Goal: Task Accomplishment & Management: Manage account settings

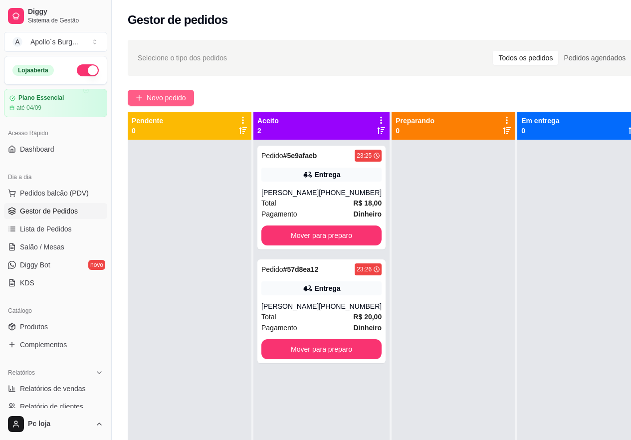
click at [160, 99] on span "Novo pedido" at bounding box center [166, 97] width 39 height 11
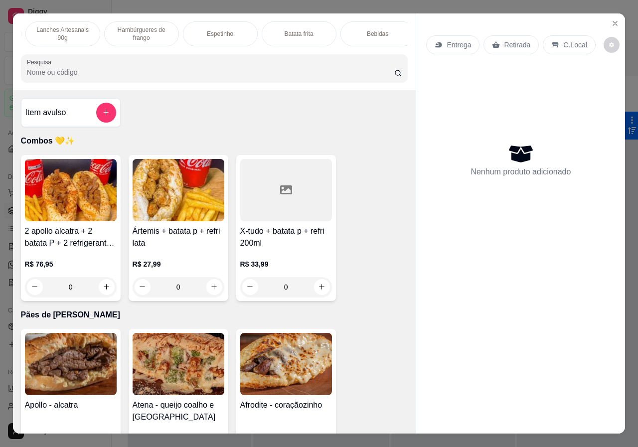
scroll to position [0, 160]
click at [376, 30] on p "Bebidas" at bounding box center [370, 34] width 21 height 8
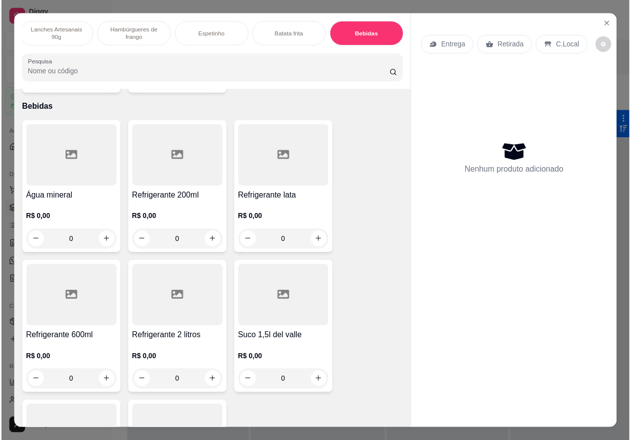
scroll to position [22, 0]
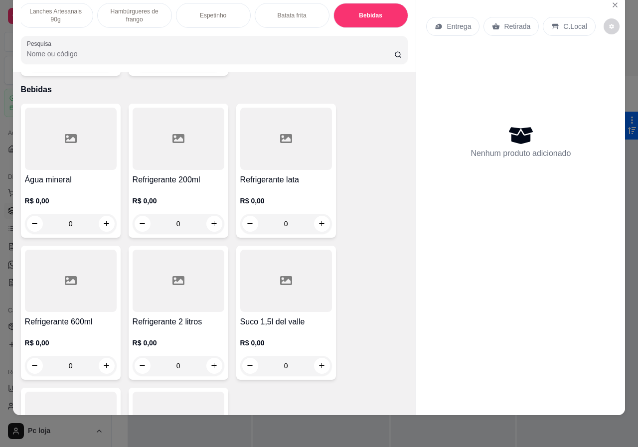
click at [153, 294] on div at bounding box center [179, 281] width 92 height 62
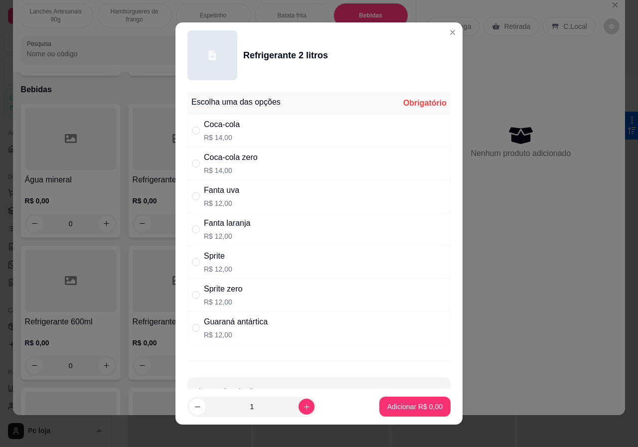
click at [241, 131] on div "Coca-cola R$ 14,00" at bounding box center [318, 130] width 263 height 33
radio input "true"
click at [394, 409] on p "Adicionar R$ 14,00" at bounding box center [412, 407] width 59 height 10
type input "1"
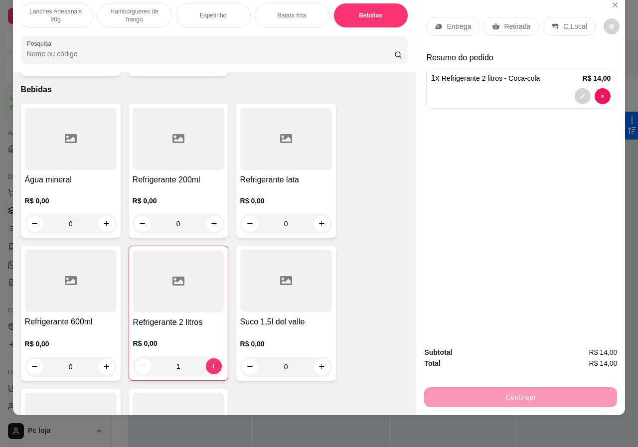
click at [576, 21] on p "C.Local" at bounding box center [574, 26] width 23 height 10
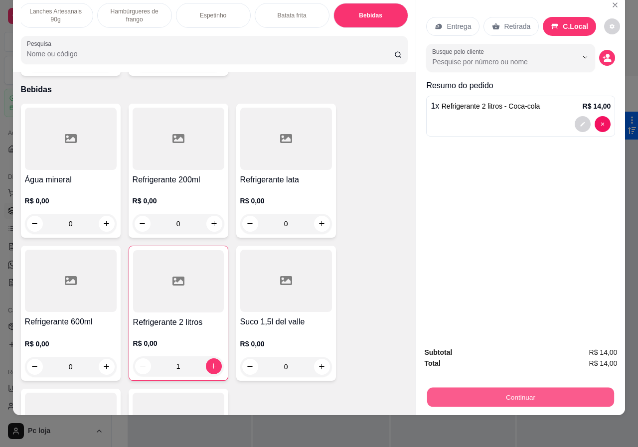
click at [567, 395] on button "Continuar" at bounding box center [520, 397] width 187 height 19
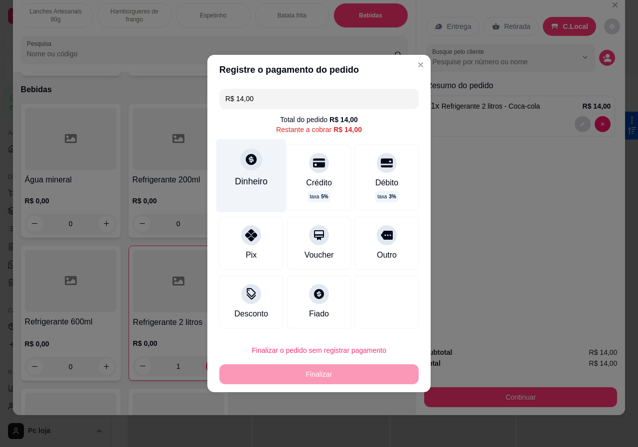
click at [248, 172] on div "Dinheiro" at bounding box center [251, 175] width 70 height 73
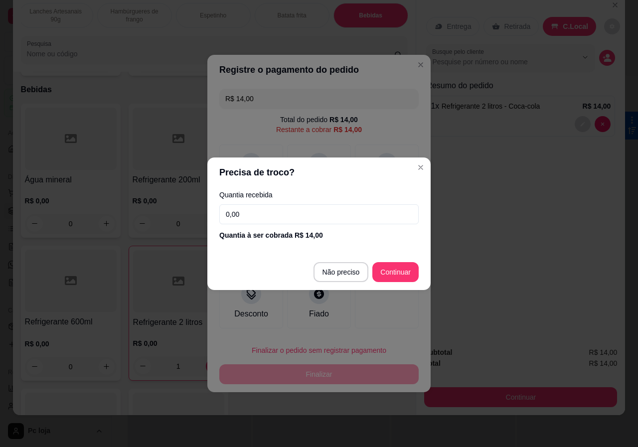
click at [304, 219] on input "0,00" at bounding box center [318, 214] width 199 height 20
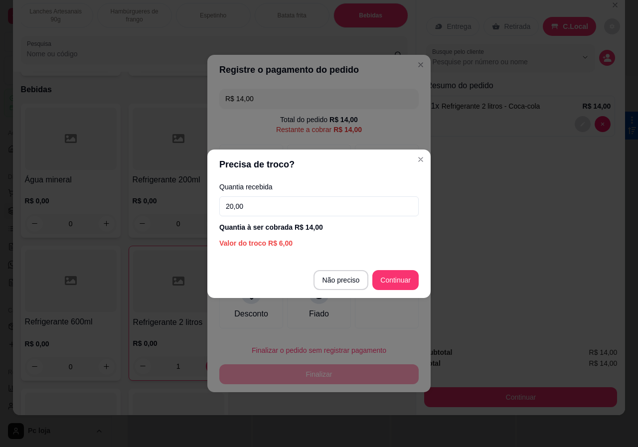
type input "20,00"
type input "R$ 0,00"
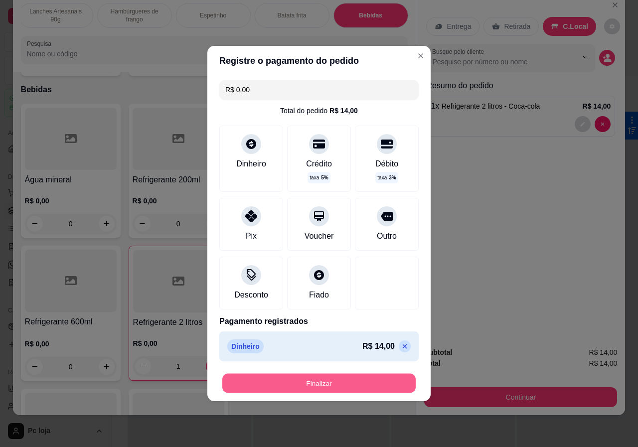
click at [296, 381] on button "Finalizar" at bounding box center [318, 383] width 193 height 19
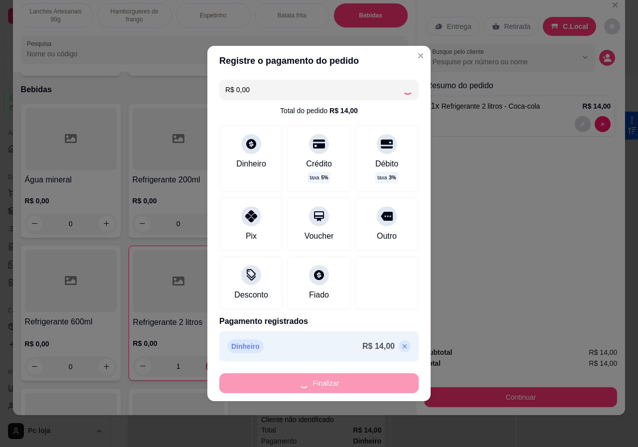
type input "0"
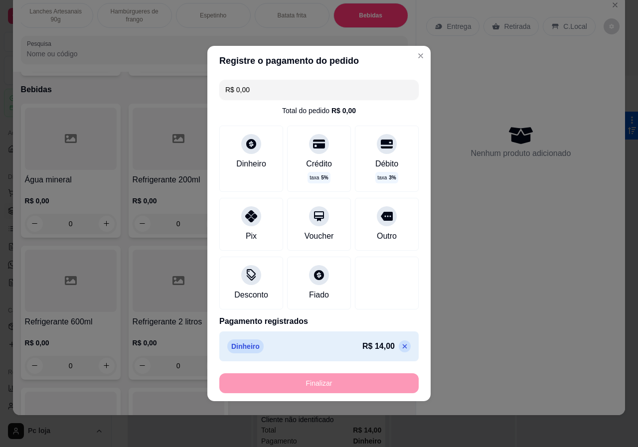
type input "-R$ 14,00"
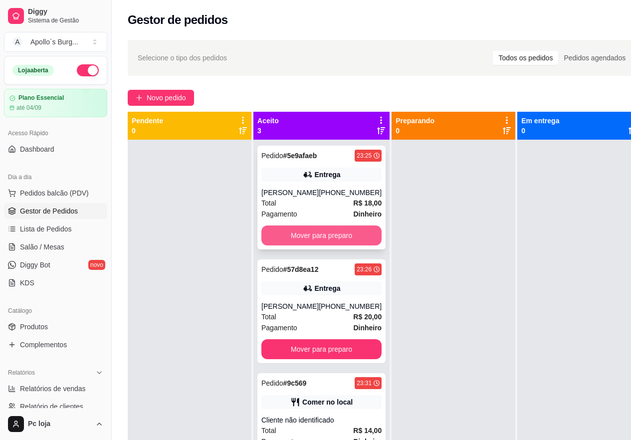
click at [326, 234] on button "Mover para preparo" at bounding box center [321, 235] width 120 height 20
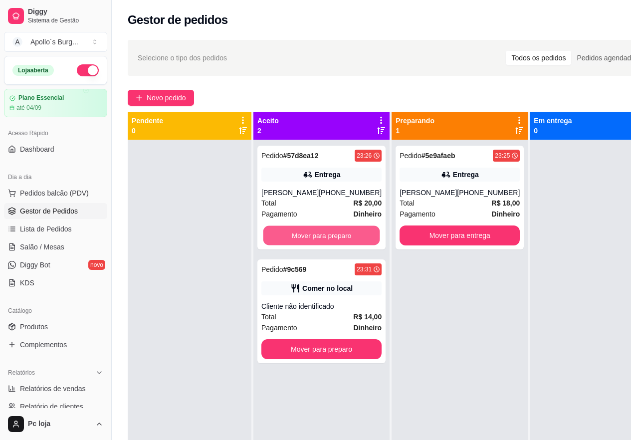
click at [326, 234] on button "Mover para preparo" at bounding box center [321, 235] width 117 height 19
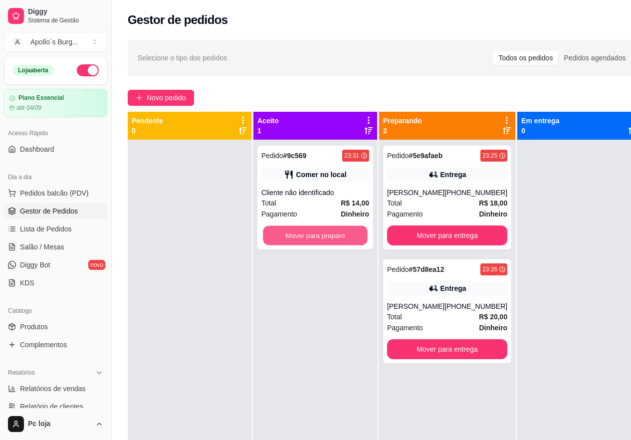
click at [326, 234] on button "Mover para preparo" at bounding box center [315, 235] width 105 height 19
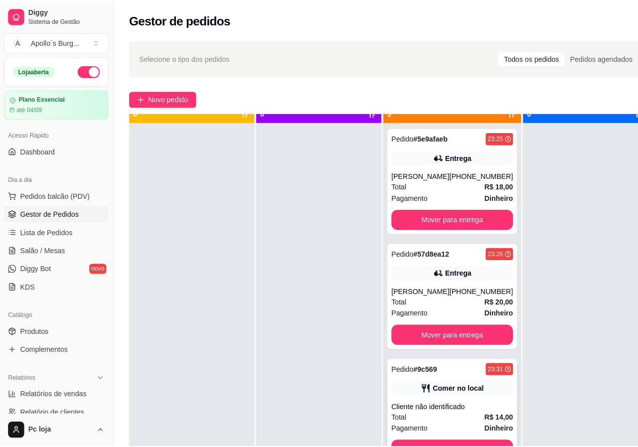
scroll to position [28, 0]
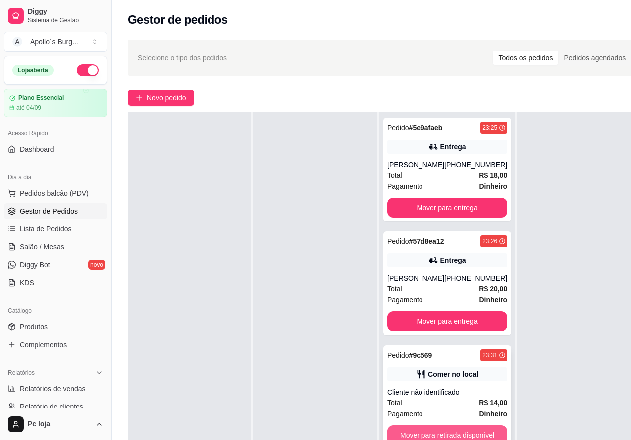
click at [445, 432] on button "Mover para retirada disponível" at bounding box center [447, 435] width 120 height 20
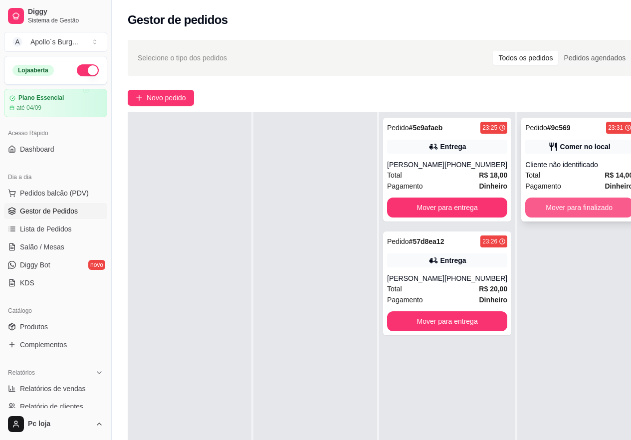
click at [571, 214] on button "Mover para finalizado" at bounding box center [579, 207] width 108 height 20
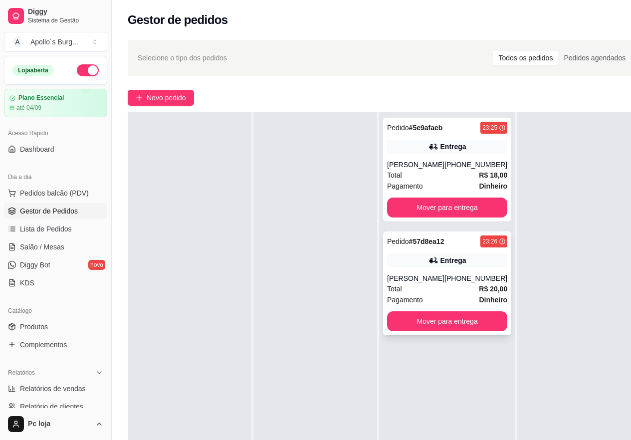
click at [438, 280] on div "[PERSON_NAME]" at bounding box center [415, 278] width 57 height 10
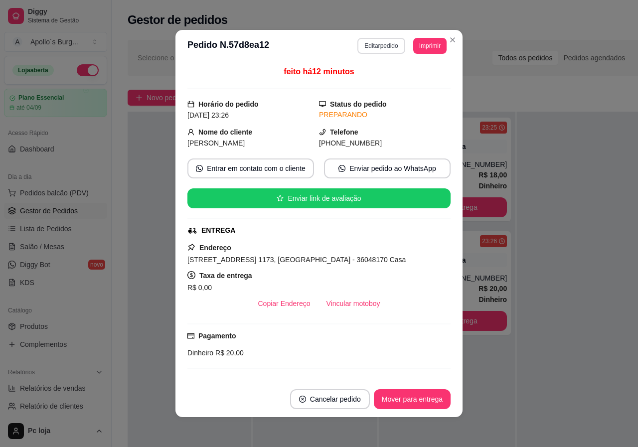
click at [378, 48] on button "Editar pedido" at bounding box center [380, 46] width 47 height 16
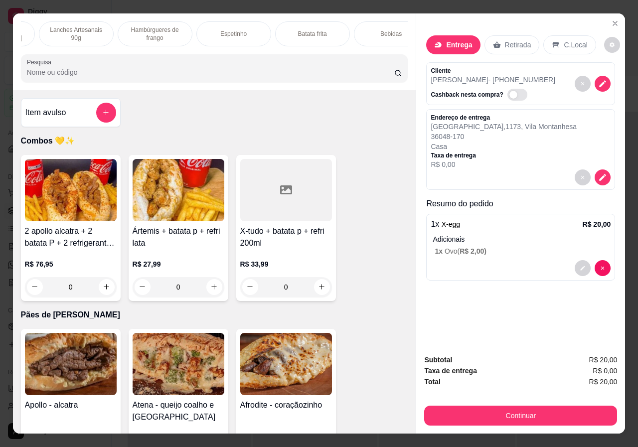
scroll to position [0, 160]
click at [367, 16] on div "Combos 💛✨ Pães de alho gourmet Lanches Artesanais 90g Hambúrgueres de frango Es…" at bounding box center [214, 51] width 403 height 77
click at [366, 30] on p "Bebidas" at bounding box center [370, 34] width 21 height 8
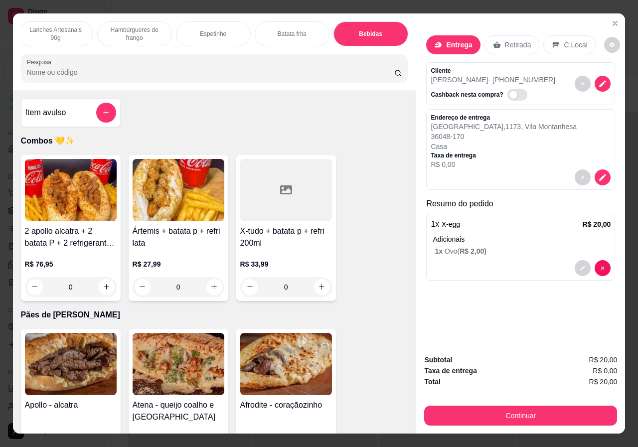
scroll to position [22, 0]
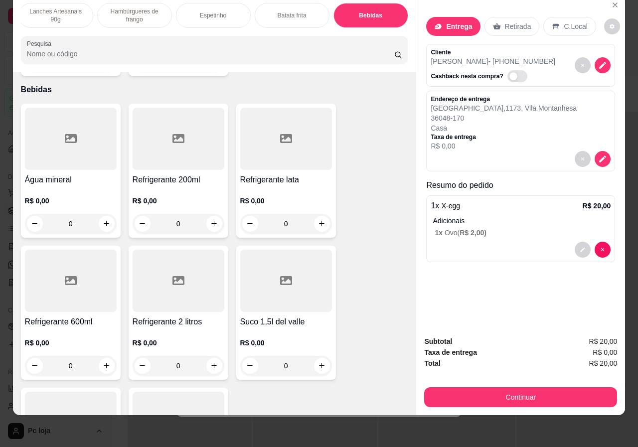
click at [178, 196] on p "R$ 0,00" at bounding box center [179, 201] width 92 height 10
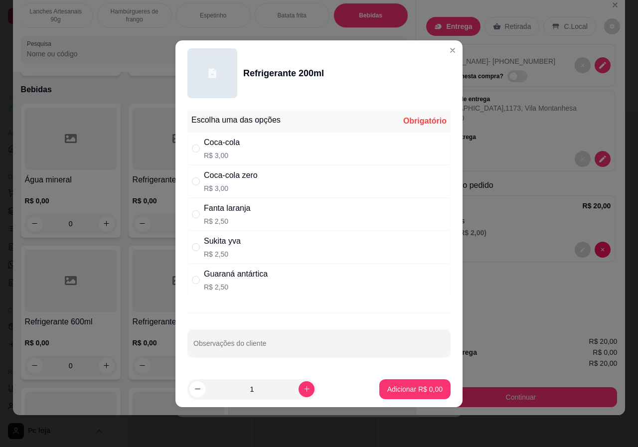
click at [247, 282] on p "R$ 2,50" at bounding box center [236, 287] width 64 height 10
radio input "true"
click at [400, 386] on p "Adicionar R$ 2,50" at bounding box center [414, 389] width 55 height 10
type input "1"
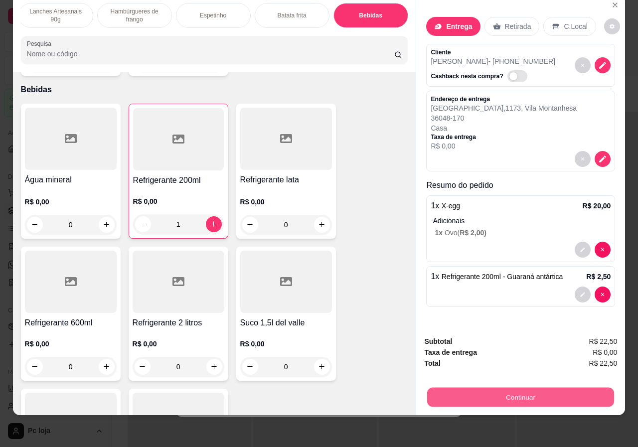
click at [521, 388] on button "Continuar" at bounding box center [520, 397] width 187 height 19
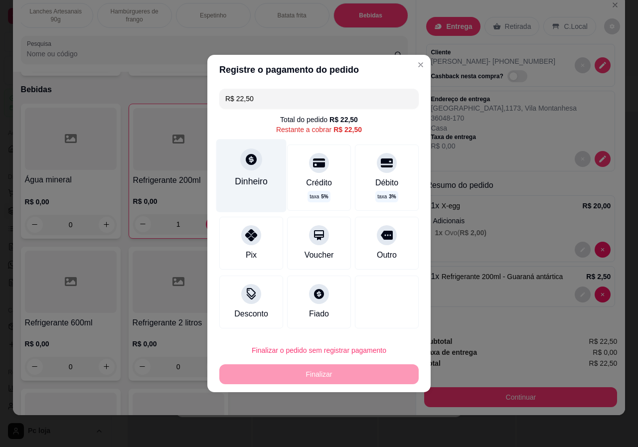
click at [257, 186] on div "Dinheiro" at bounding box center [251, 181] width 33 height 13
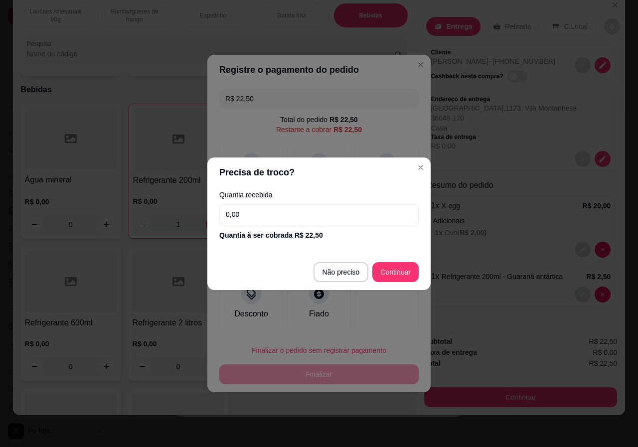
click at [315, 216] on input "0,00" at bounding box center [318, 214] width 199 height 20
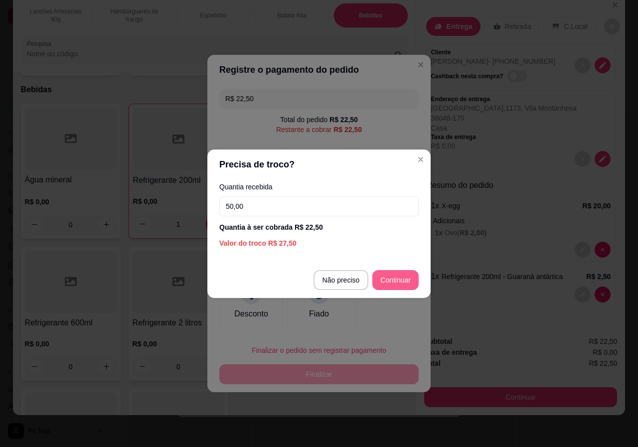
type input "50,00"
type input "R$ 0,00"
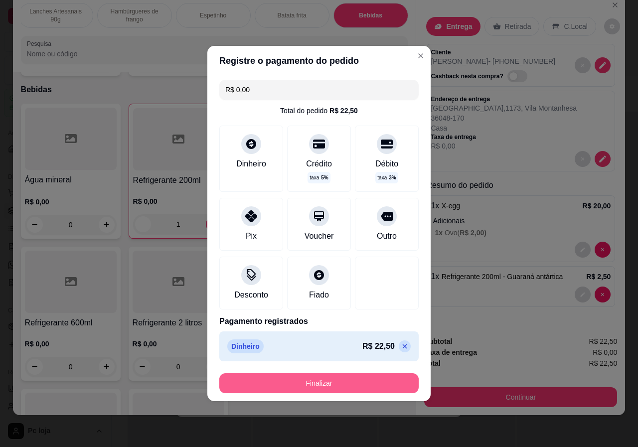
click at [381, 383] on button "Finalizar" at bounding box center [318, 383] width 199 height 20
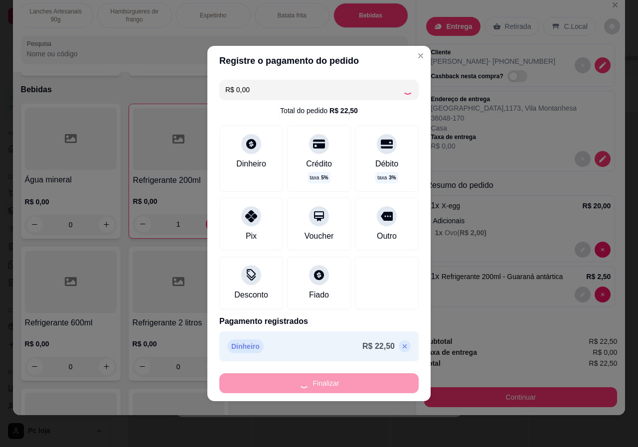
type input "0"
type input "-R$ 22,50"
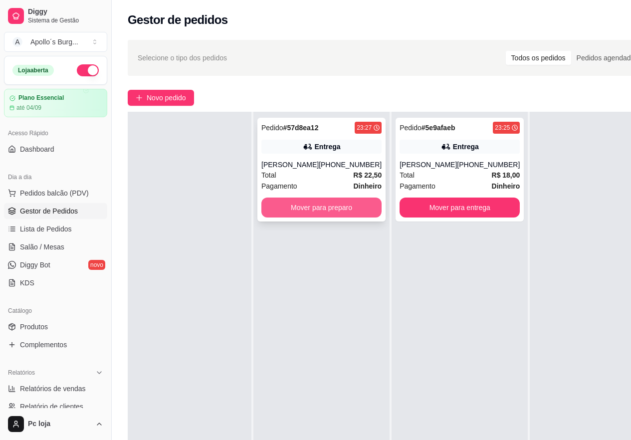
click at [313, 209] on button "Mover para preparo" at bounding box center [321, 207] width 120 height 20
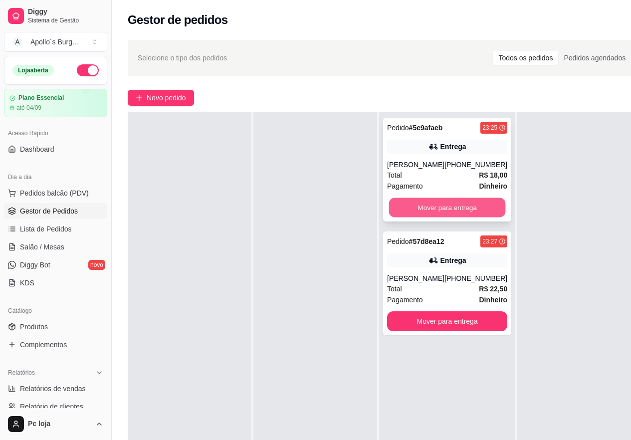
click at [458, 204] on button "Mover para entrega" at bounding box center [447, 207] width 117 height 19
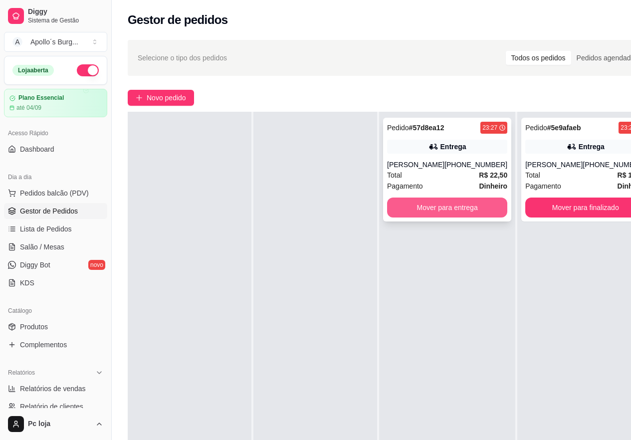
click at [457, 211] on button "Mover para entrega" at bounding box center [447, 207] width 120 height 20
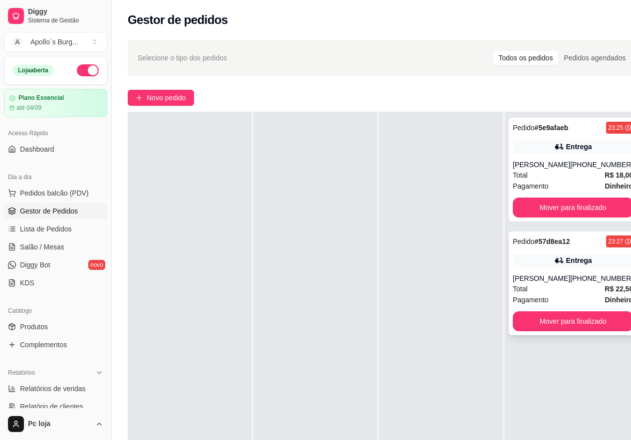
click at [587, 282] on div "[PHONE_NUMBER]" at bounding box center [601, 278] width 63 height 10
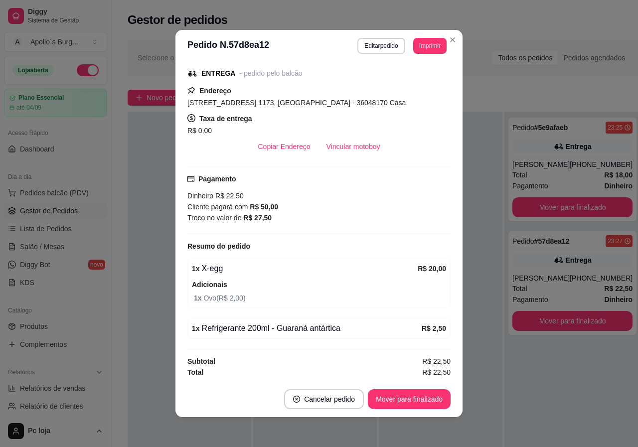
scroll to position [150, 0]
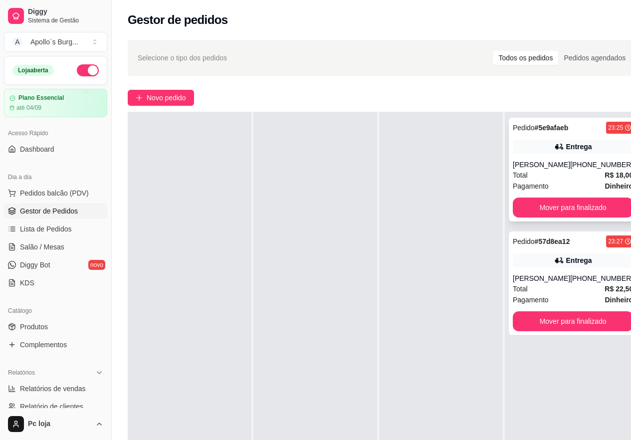
click at [566, 151] on div "Entrega" at bounding box center [579, 147] width 26 height 10
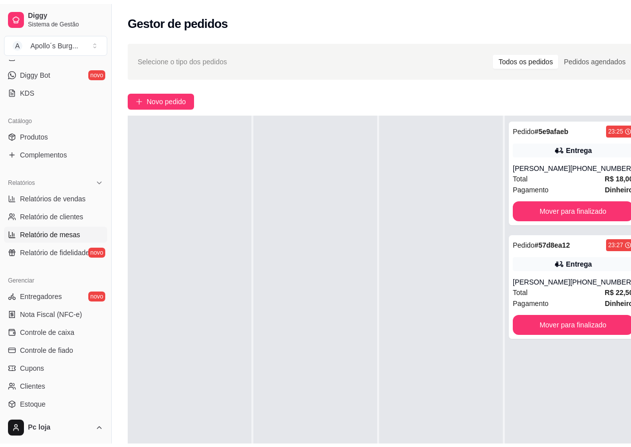
scroll to position [199, 0]
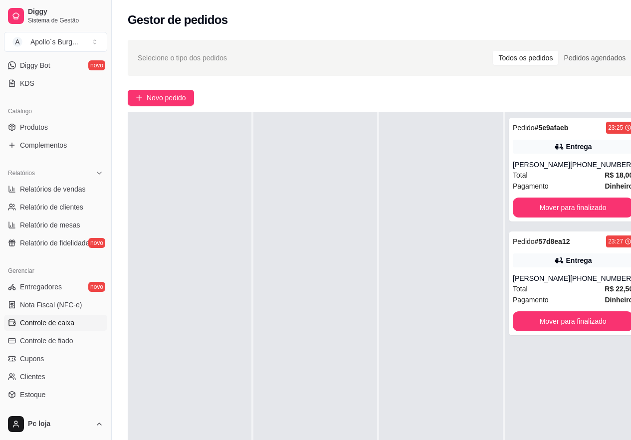
click at [65, 323] on span "Controle de caixa" at bounding box center [47, 323] width 54 height 10
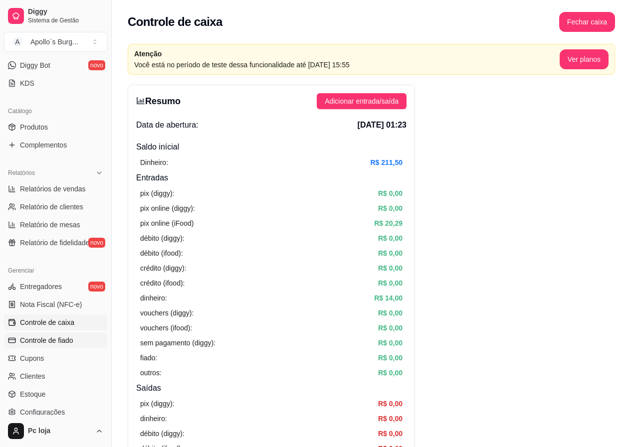
click at [37, 335] on link "Controle de fiado" at bounding box center [55, 341] width 103 height 16
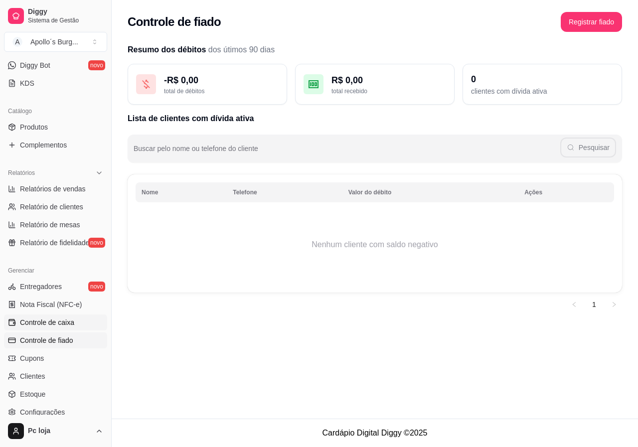
click at [47, 320] on span "Controle de caixa" at bounding box center [47, 323] width 54 height 10
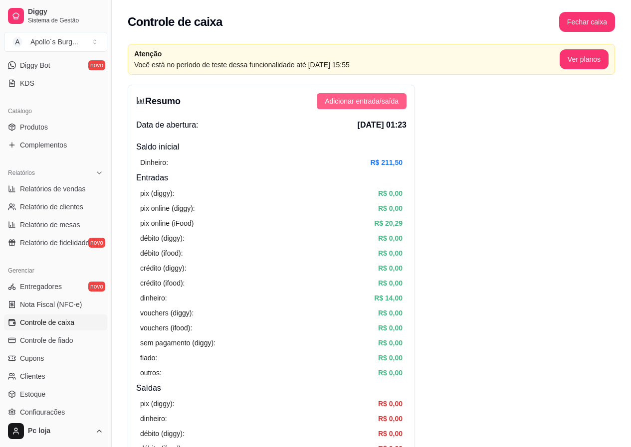
click at [352, 101] on span "Adicionar entrada/saída" at bounding box center [362, 101] width 74 height 11
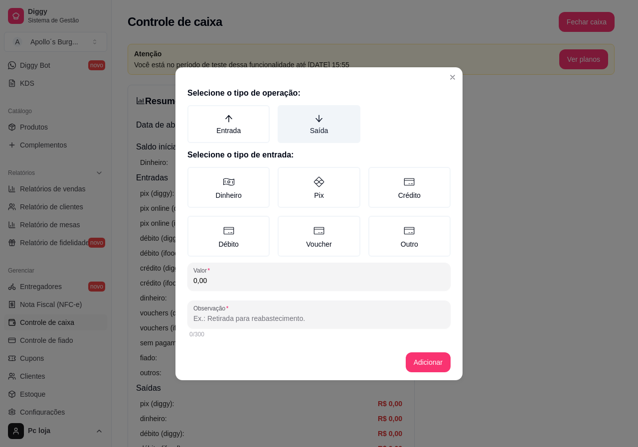
click at [304, 130] on label "Saída" at bounding box center [319, 124] width 82 height 38
click at [285, 113] on button "Saída" at bounding box center [281, 109] width 8 height 8
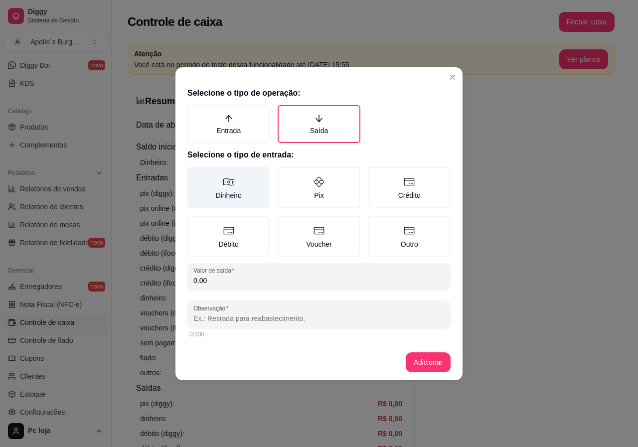
click at [238, 207] on label "Dinheiro" at bounding box center [228, 187] width 82 height 41
click at [195, 174] on button "Dinheiro" at bounding box center [191, 171] width 8 height 8
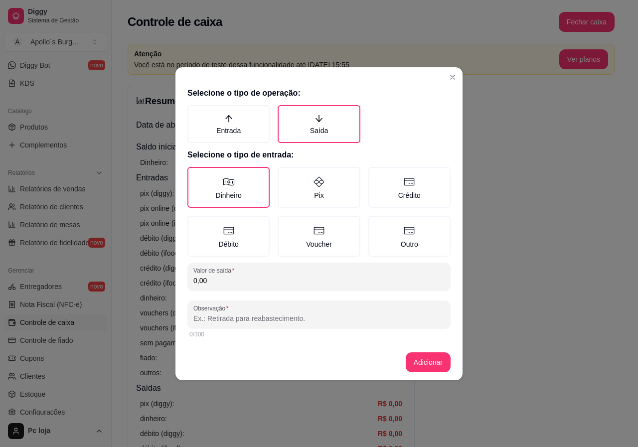
click at [250, 283] on input "0,00" at bounding box center [318, 281] width 251 height 10
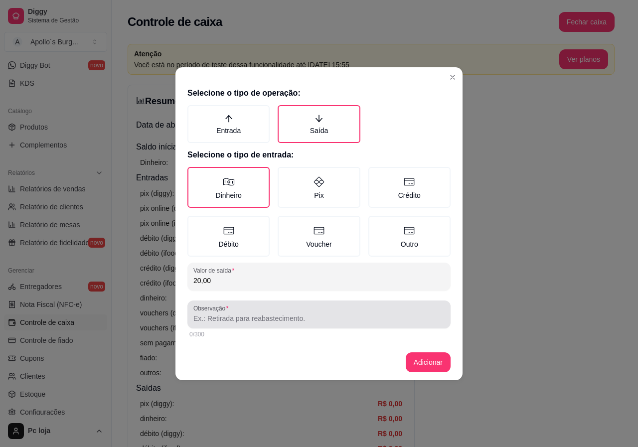
type input "20,00"
click at [264, 316] on input "Observação" at bounding box center [318, 319] width 251 height 10
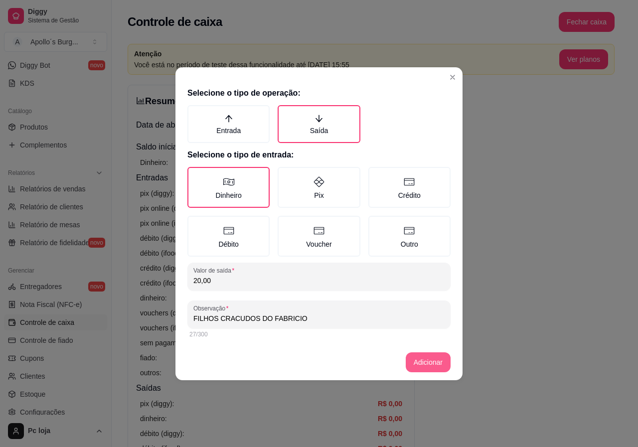
type input "FILHOS CRACUDOS DO FABRICIO"
click at [442, 359] on footer "Adicionar" at bounding box center [318, 362] width 287 height 36
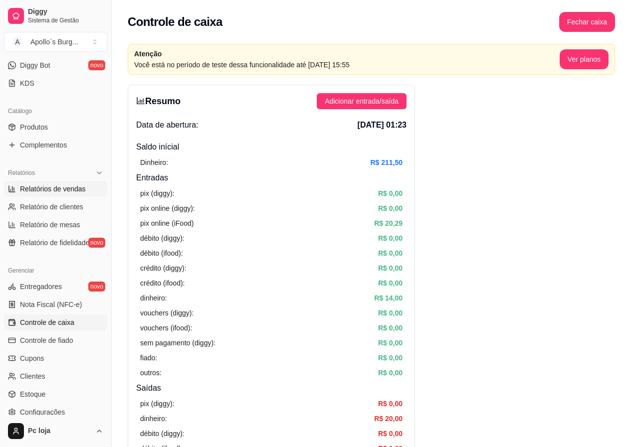
click at [41, 186] on span "Relatórios de vendas" at bounding box center [53, 189] width 66 height 10
select select "ALL"
select select "0"
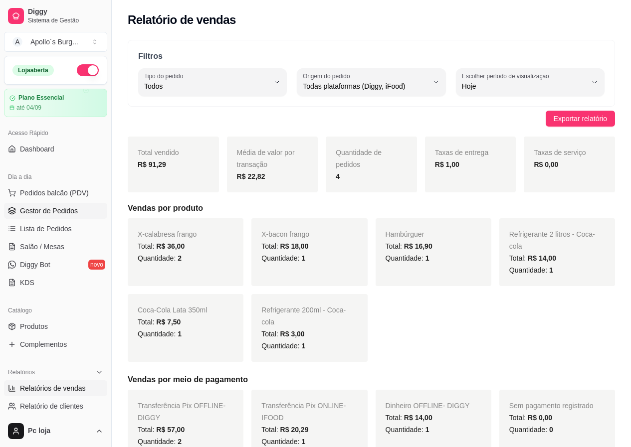
click at [37, 210] on span "Gestor de Pedidos" at bounding box center [49, 211] width 58 height 10
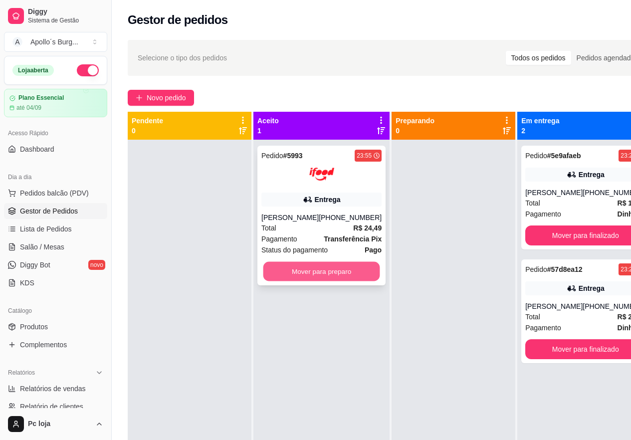
click at [302, 277] on button "Mover para preparo" at bounding box center [321, 271] width 117 height 19
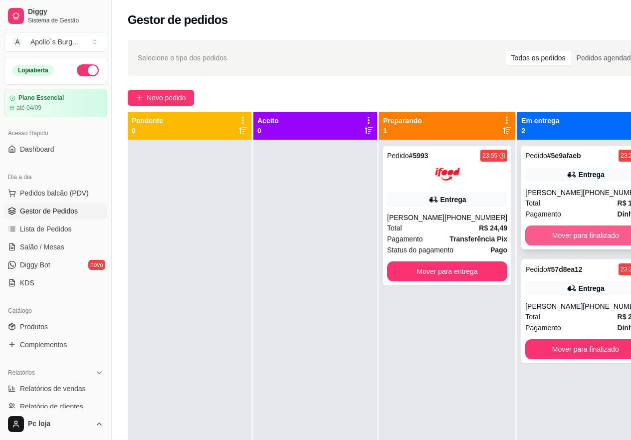
click at [609, 231] on button "Mover para finalizado" at bounding box center [585, 235] width 120 height 20
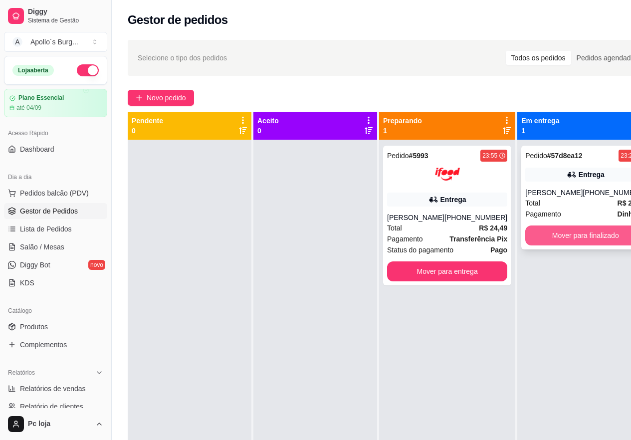
click at [604, 235] on button "Mover para finalizado" at bounding box center [585, 235] width 120 height 20
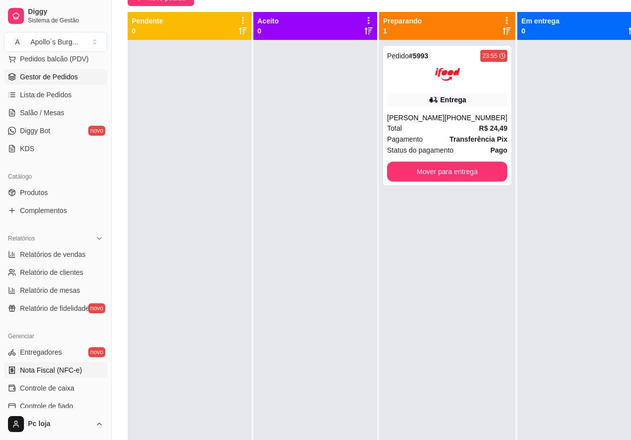
scroll to position [150, 0]
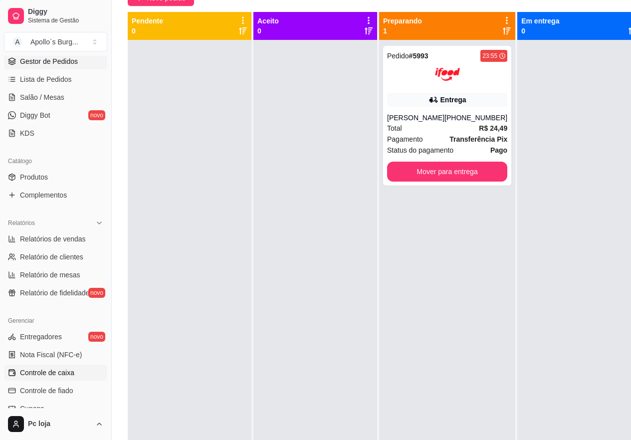
click at [55, 370] on span "Controle de caixa" at bounding box center [47, 372] width 54 height 10
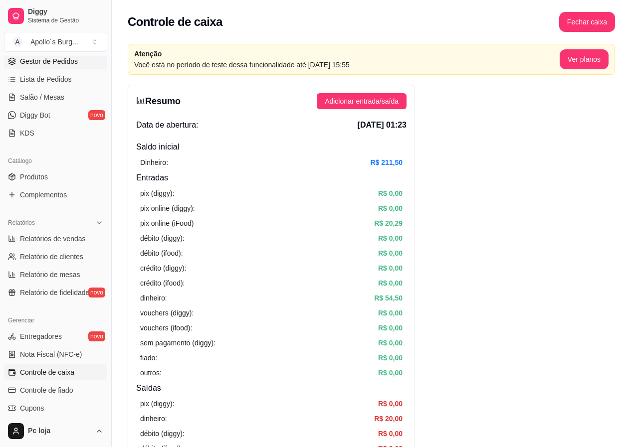
click at [53, 65] on span "Gestor de Pedidos" at bounding box center [49, 61] width 58 height 10
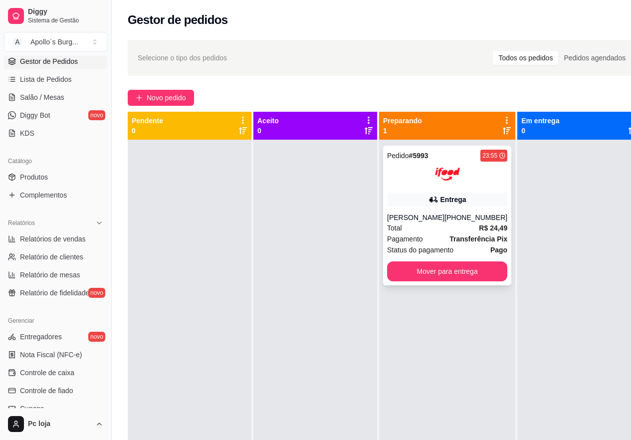
click at [454, 226] on div "Total R$ 24,49" at bounding box center [447, 227] width 120 height 11
click at [450, 276] on button "Mover para entrega" at bounding box center [447, 271] width 117 height 19
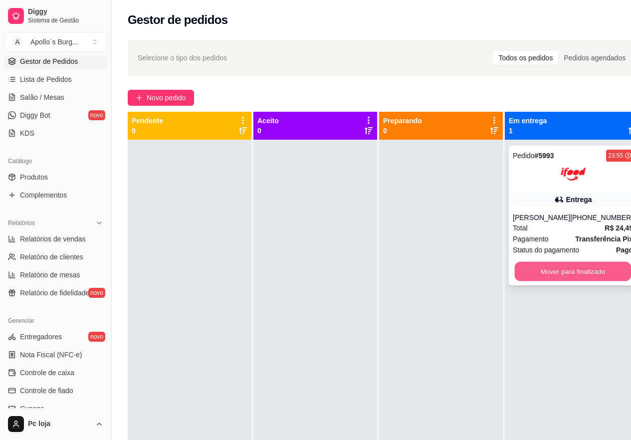
click at [584, 278] on button "Mover para finalizado" at bounding box center [572, 271] width 117 height 19
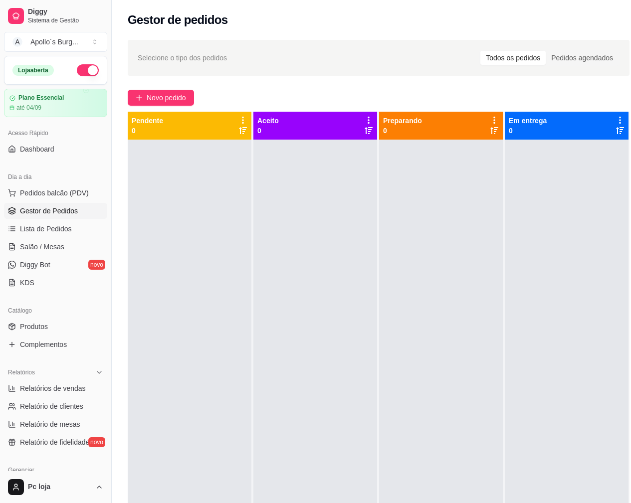
drag, startPoint x: 581, startPoint y: 63, endPoint x: 564, endPoint y: 150, distance: 88.5
click at [581, 70] on div "Selecione o tipo dos pedidos Todos os pedidos Pedidos agendados" at bounding box center [378, 58] width 501 height 36
drag, startPoint x: 318, startPoint y: 363, endPoint x: 337, endPoint y: 350, distance: 23.6
click at [335, 353] on div at bounding box center [315, 391] width 124 height 503
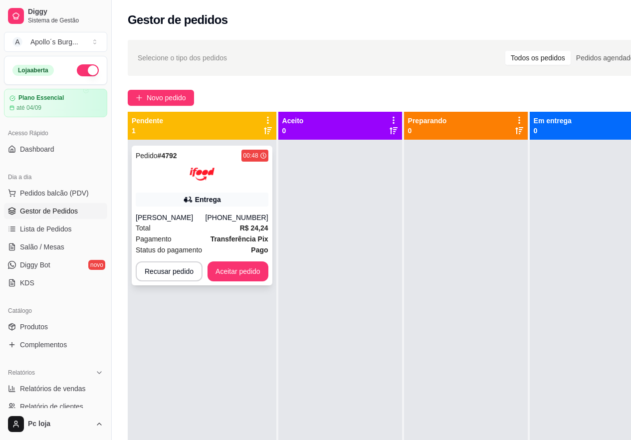
click at [230, 228] on div "Total R$ 24,24" at bounding box center [202, 227] width 133 height 11
click at [235, 264] on button "Aceitar pedido" at bounding box center [237, 271] width 59 height 19
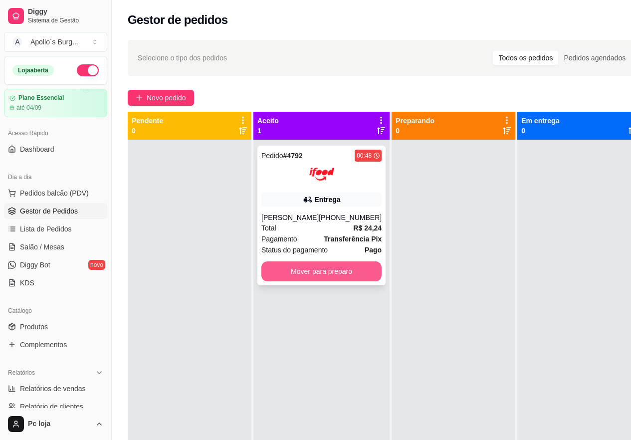
click at [337, 266] on button "Mover para preparo" at bounding box center [321, 271] width 120 height 20
click at [324, 271] on button "Mover para preparo" at bounding box center [321, 271] width 120 height 20
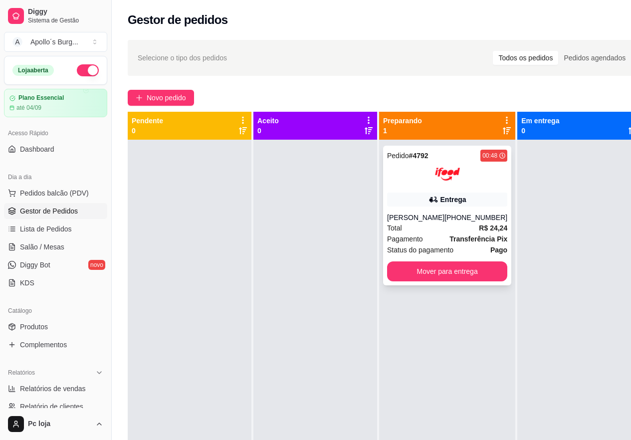
drag, startPoint x: 464, startPoint y: 442, endPoint x: 467, endPoint y: 200, distance: 241.8
click at [467, 200] on div "Entrega" at bounding box center [447, 199] width 120 height 14
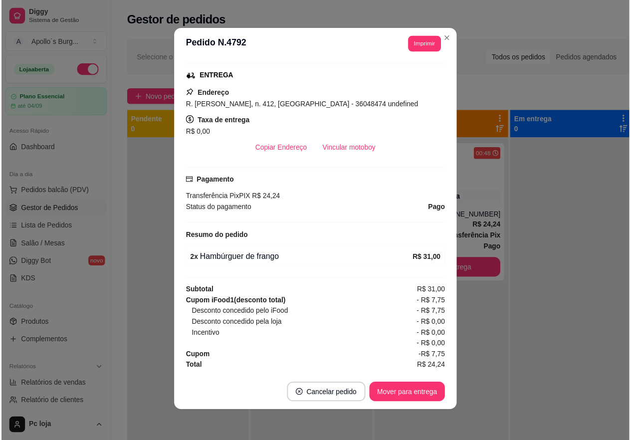
scroll to position [2, 0]
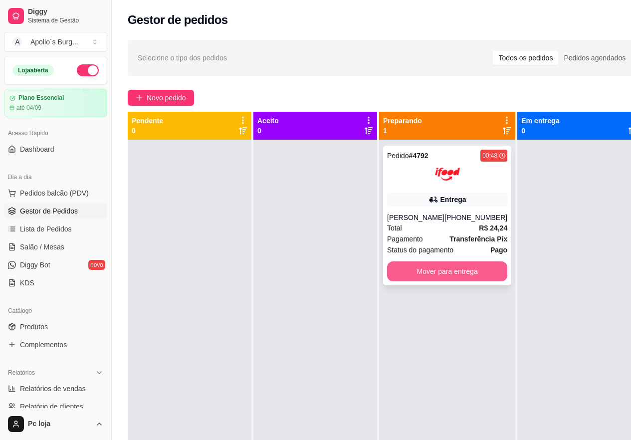
click at [446, 273] on button "Mover para entrega" at bounding box center [447, 271] width 120 height 20
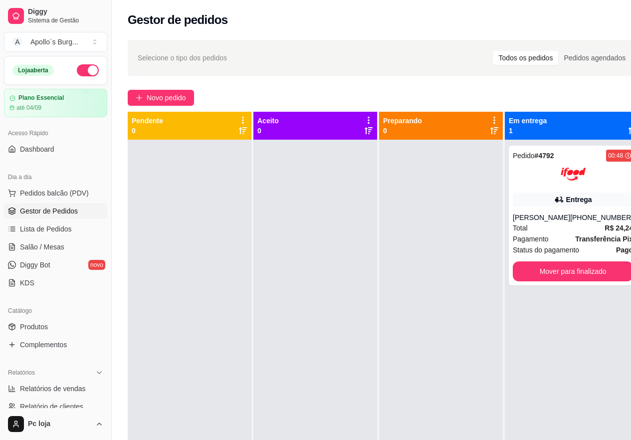
click at [530, 273] on button "Mover para finalizado" at bounding box center [572, 271] width 120 height 20
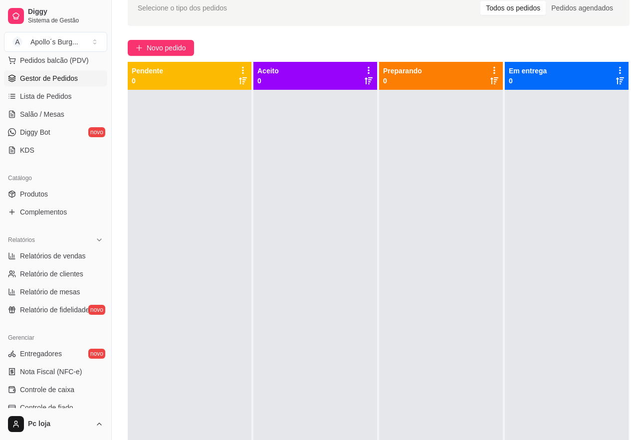
scroll to position [199, 0]
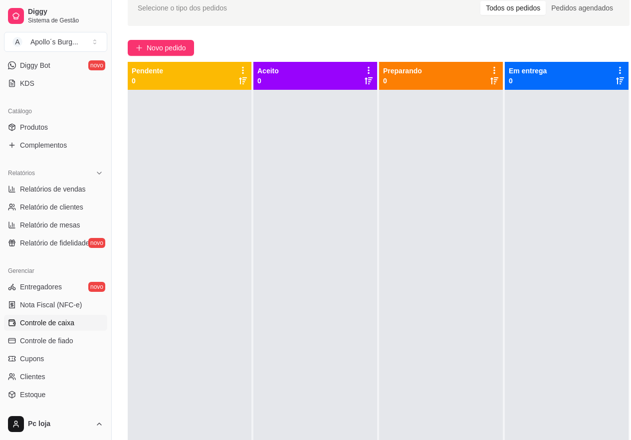
click at [37, 323] on span "Controle de caixa" at bounding box center [47, 323] width 54 height 10
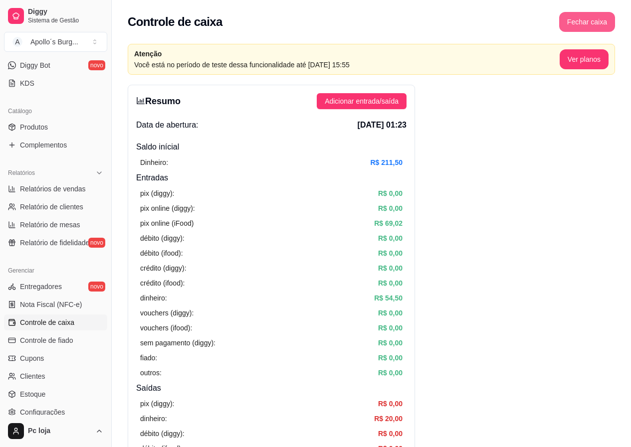
click at [595, 20] on button "Fechar caixa" at bounding box center [587, 22] width 56 height 20
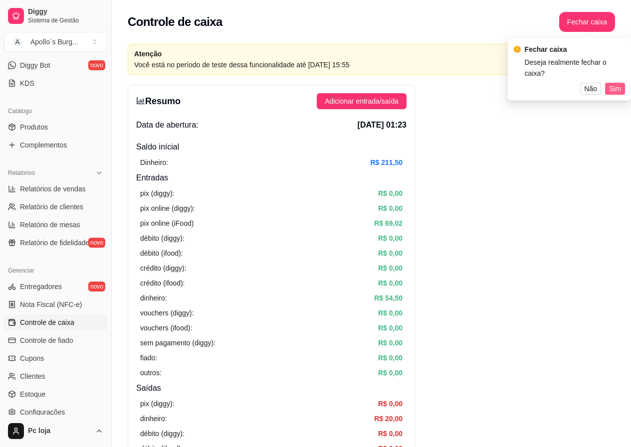
click at [617, 83] on span "Sim" at bounding box center [615, 88] width 12 height 11
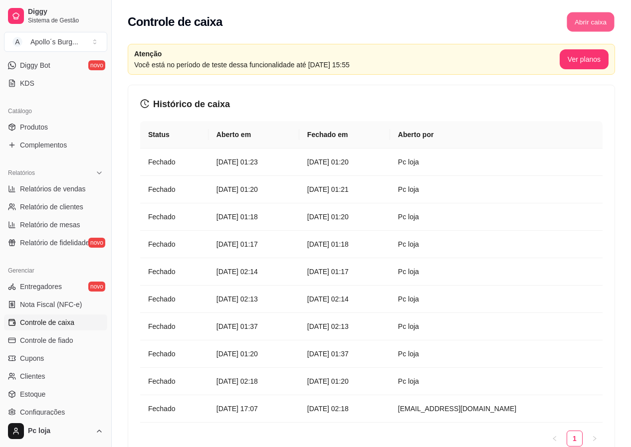
click at [584, 24] on button "Abrir caixa" at bounding box center [589, 21] width 47 height 19
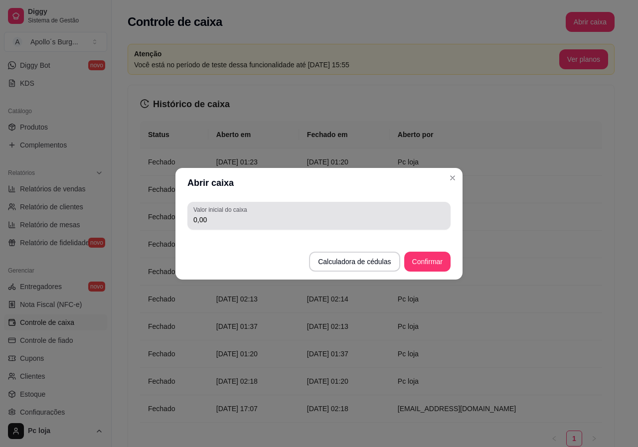
click at [326, 226] on div "Valor inicial do caixa 0,00" at bounding box center [318, 216] width 263 height 28
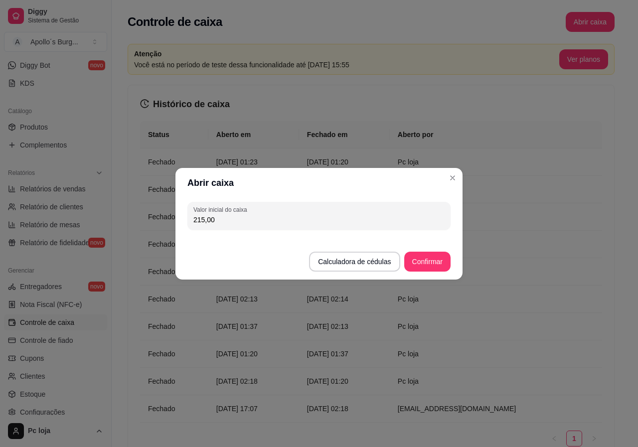
type input "215,00"
click at [442, 261] on button "Confirmar" at bounding box center [427, 261] width 45 height 19
